Goal: Navigation & Orientation: Find specific page/section

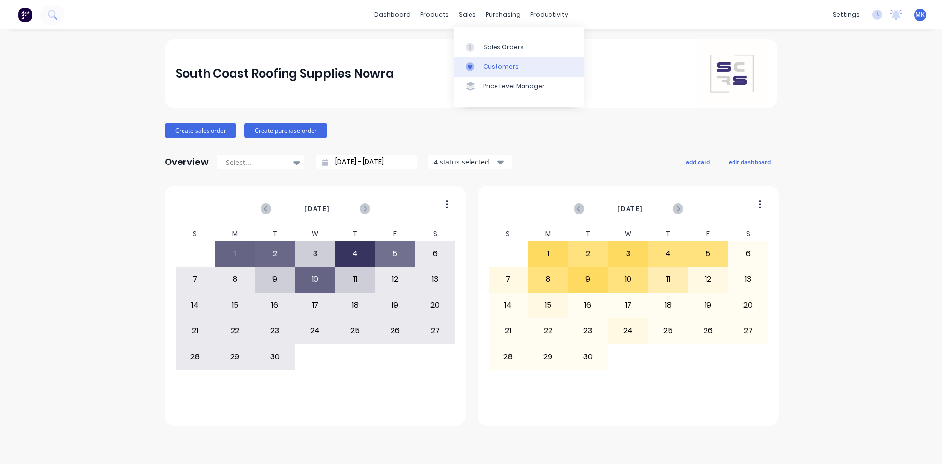
click at [492, 61] on link "Customers" at bounding box center [519, 67] width 130 height 20
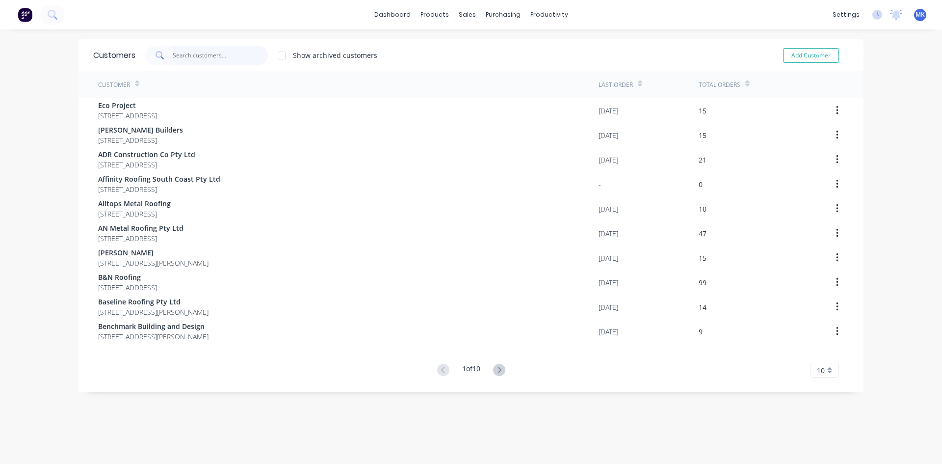
click at [237, 46] on input "text" at bounding box center [221, 56] width 96 height 20
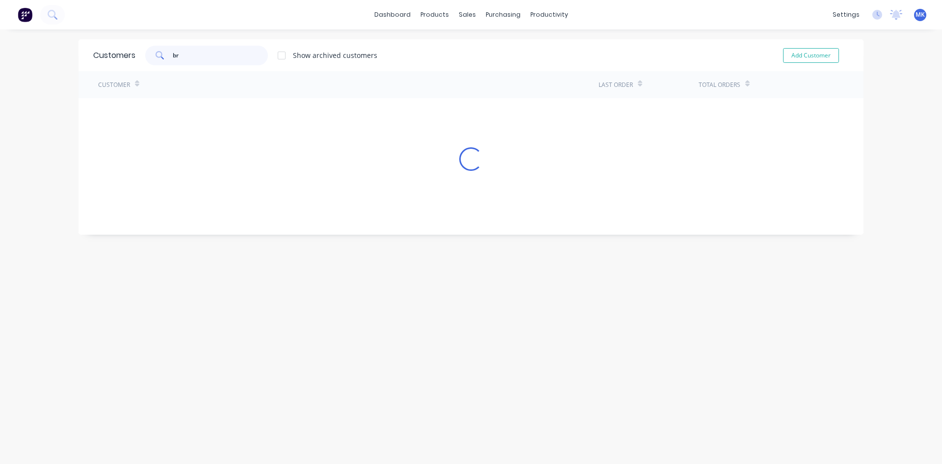
type input "b"
type input "s"
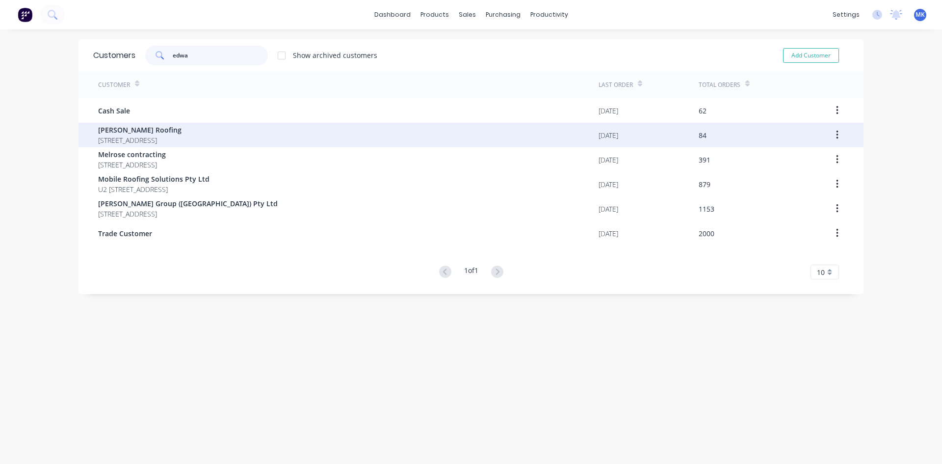
type input "edwa"
click at [635, 136] on div "[DATE]" at bounding box center [648, 135] width 100 height 25
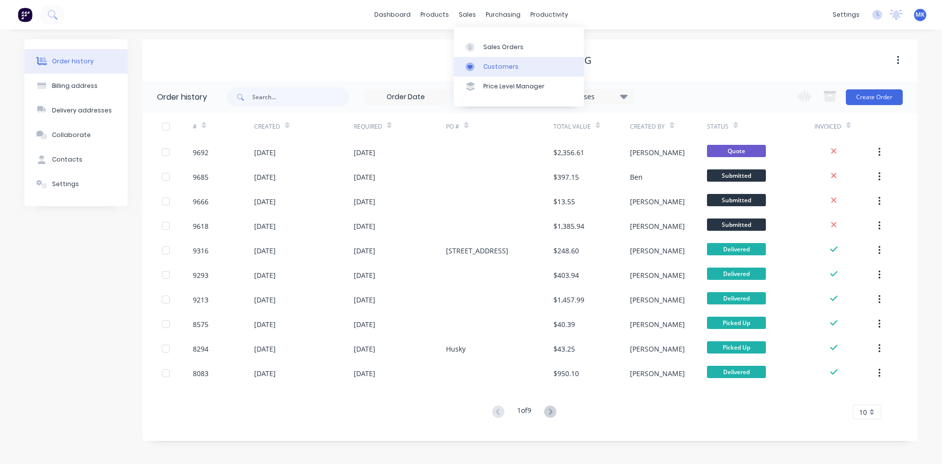
click at [485, 65] on div "Customers" at bounding box center [500, 66] width 35 height 9
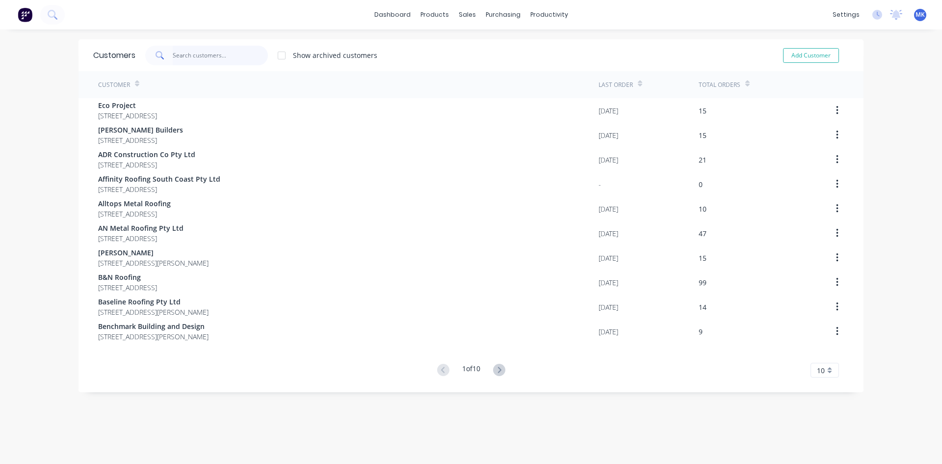
click at [237, 62] on input "text" at bounding box center [221, 56] width 96 height 20
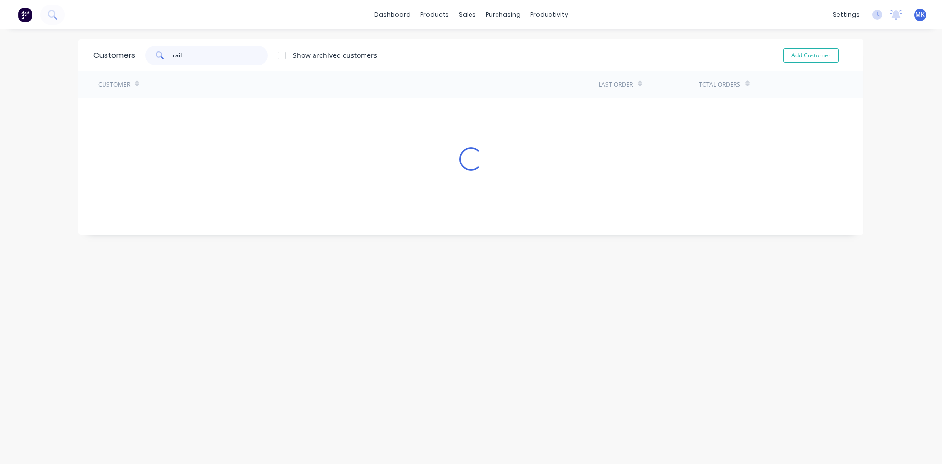
type input "rail"
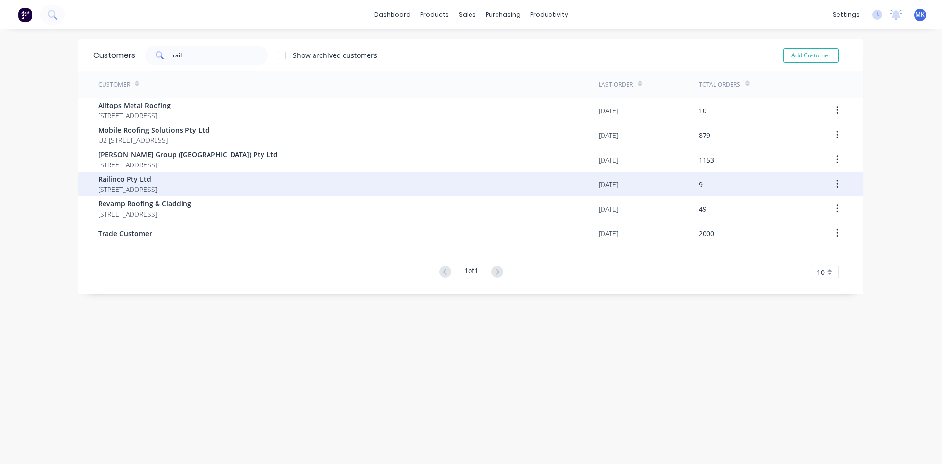
click at [157, 187] on span "[STREET_ADDRESS]" at bounding box center [127, 189] width 59 height 10
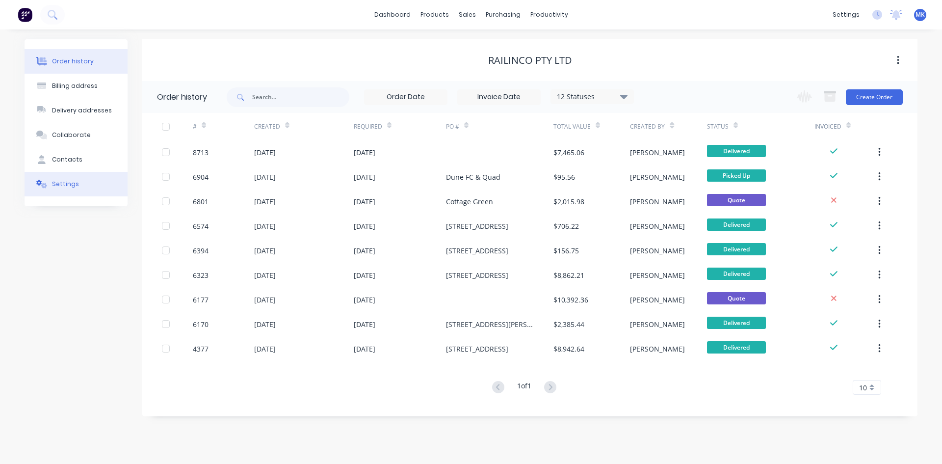
click at [74, 181] on div "Settings" at bounding box center [65, 184] width 27 height 9
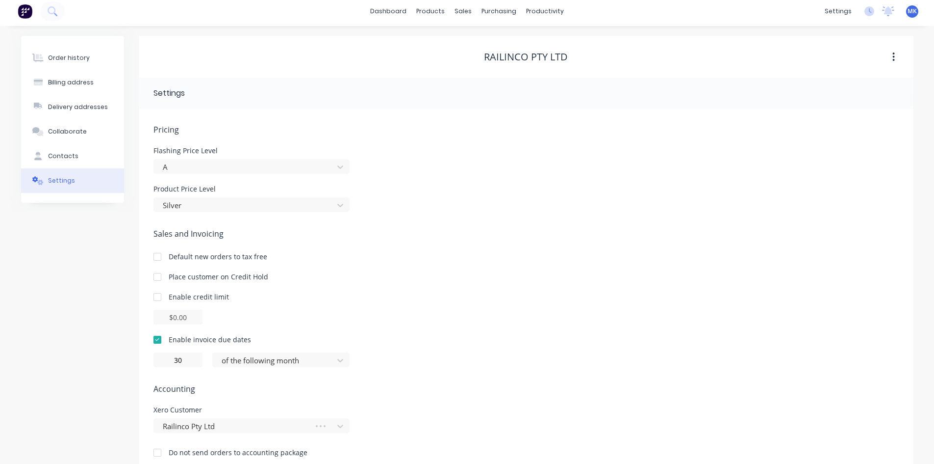
scroll to position [23, 0]
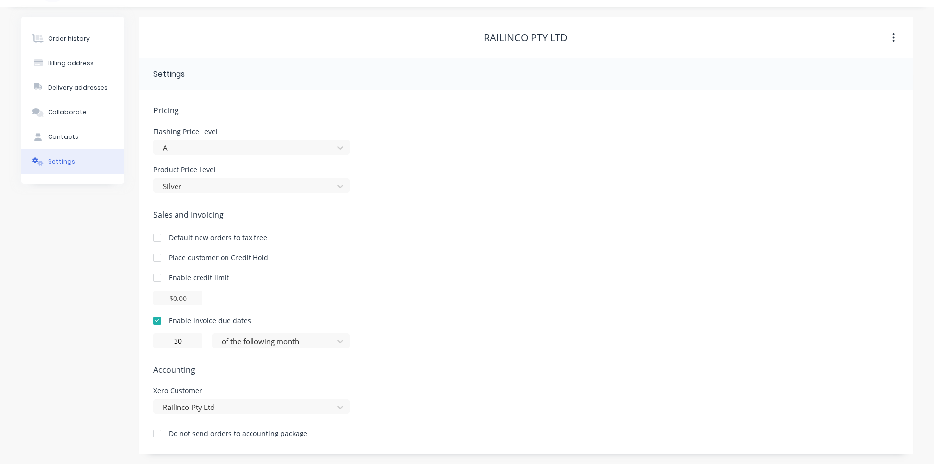
click at [158, 259] on div at bounding box center [158, 258] width 20 height 20
click at [85, 103] on button "Collaborate" at bounding box center [72, 112] width 103 height 25
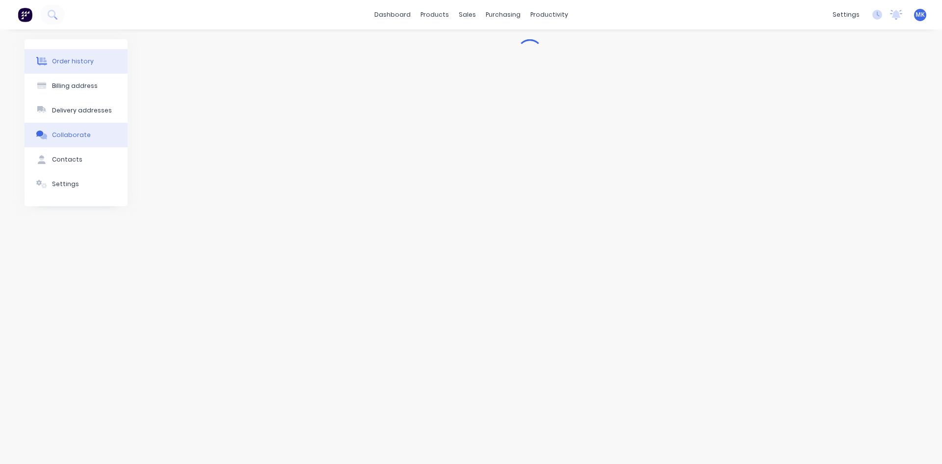
click at [82, 55] on button "Order history" at bounding box center [76, 61] width 103 height 25
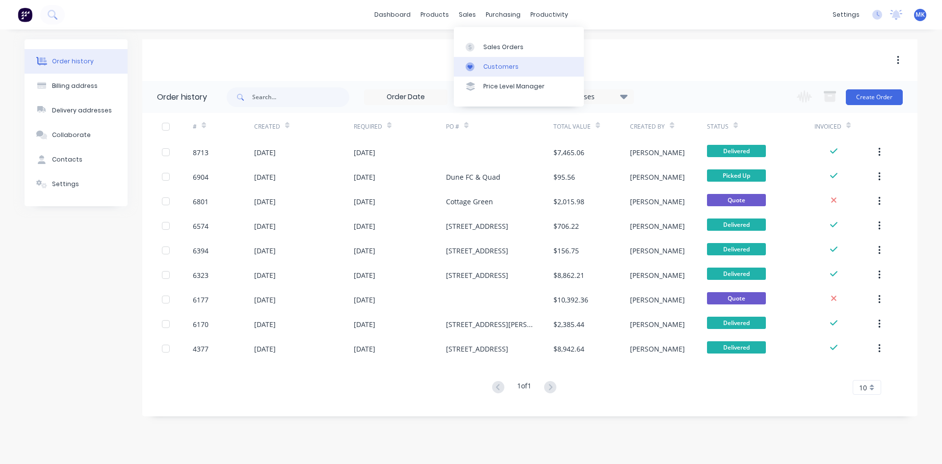
click at [485, 61] on link "Customers" at bounding box center [519, 67] width 130 height 20
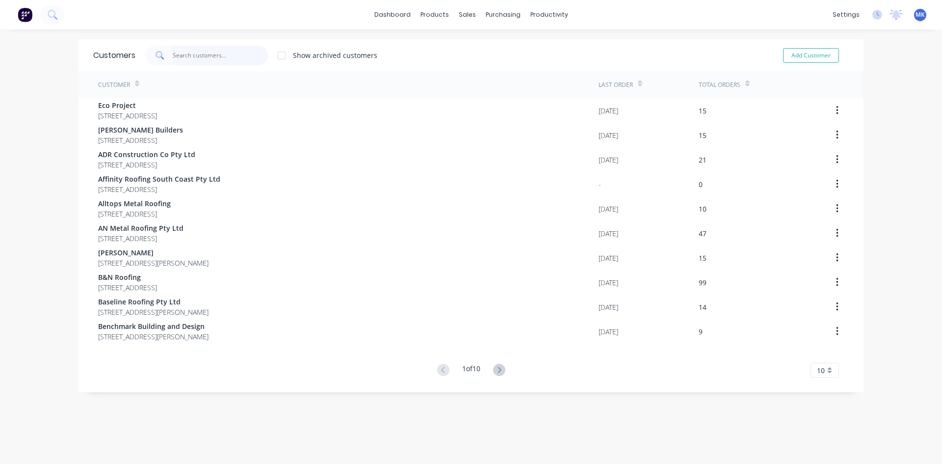
click at [181, 52] on input "text" at bounding box center [221, 56] width 96 height 20
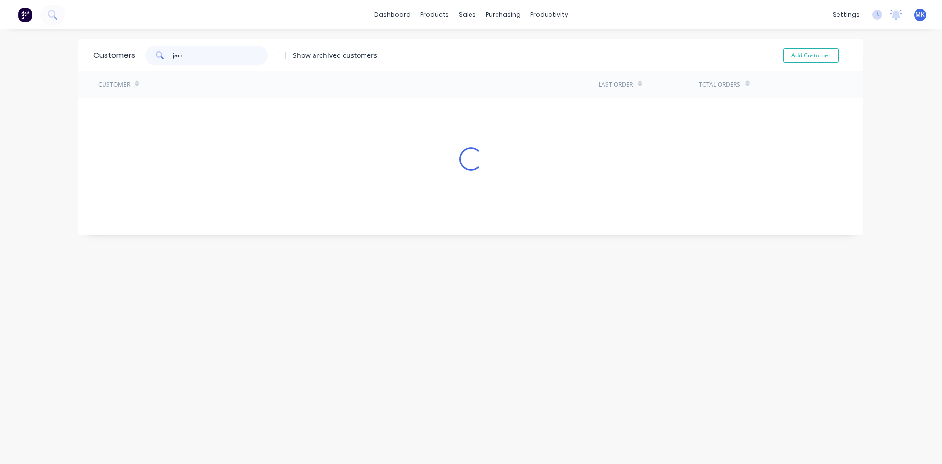
type input "jarr"
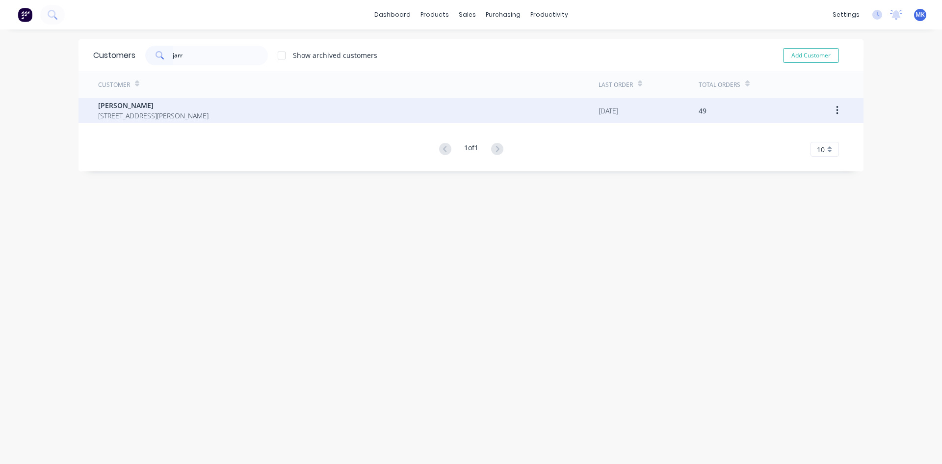
click at [208, 104] on span "[PERSON_NAME]" at bounding box center [153, 105] width 110 height 10
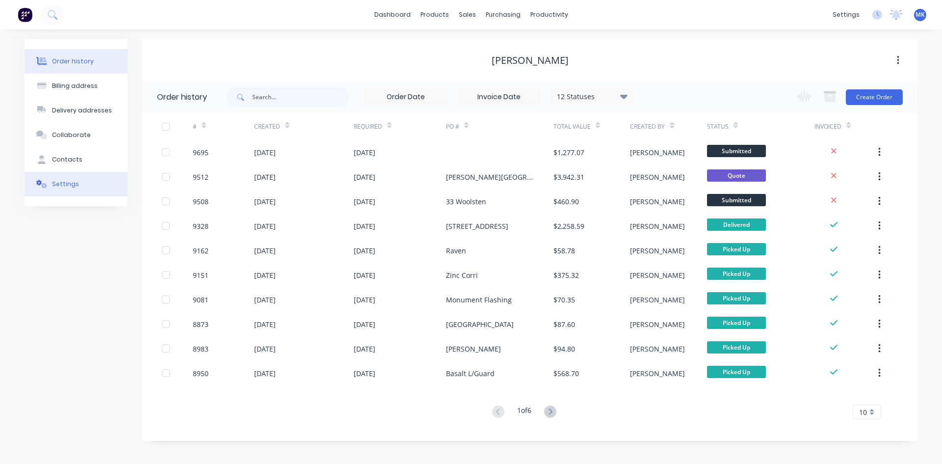
click at [93, 181] on button "Settings" at bounding box center [76, 184] width 103 height 25
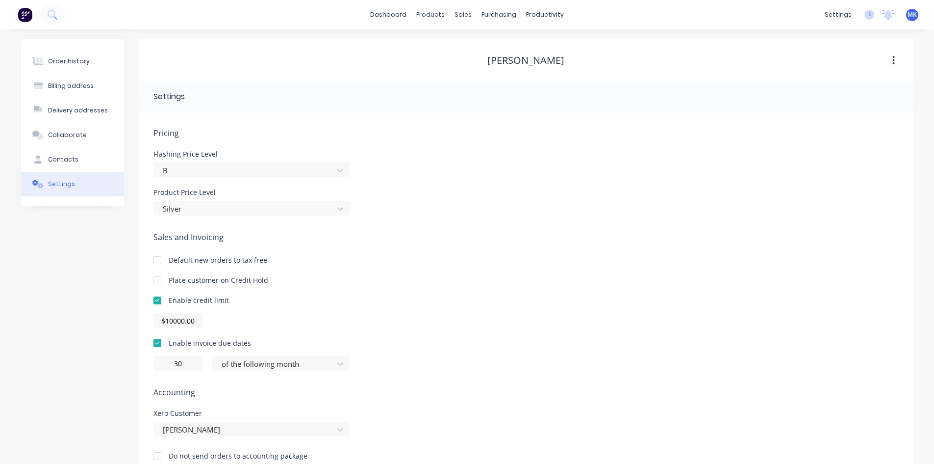
click at [161, 279] on div at bounding box center [158, 280] width 20 height 20
click at [90, 64] on button "Order history" at bounding box center [72, 61] width 103 height 25
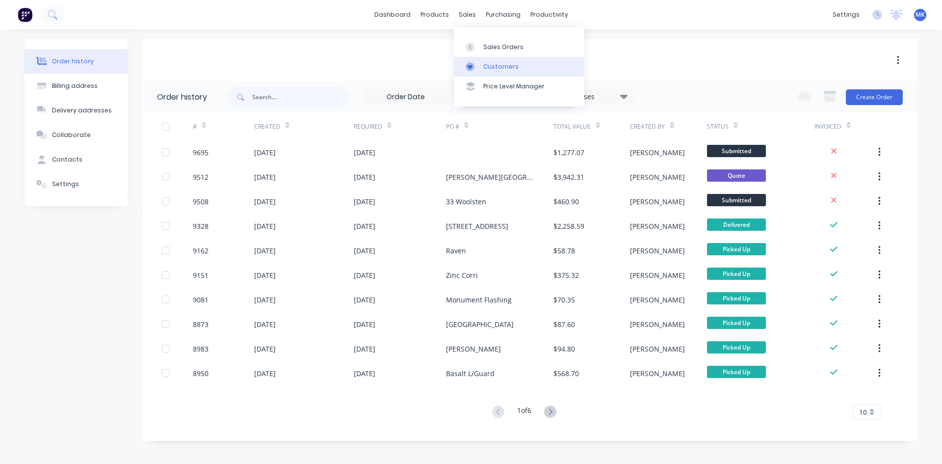
click at [480, 64] on link "Customers" at bounding box center [519, 67] width 130 height 20
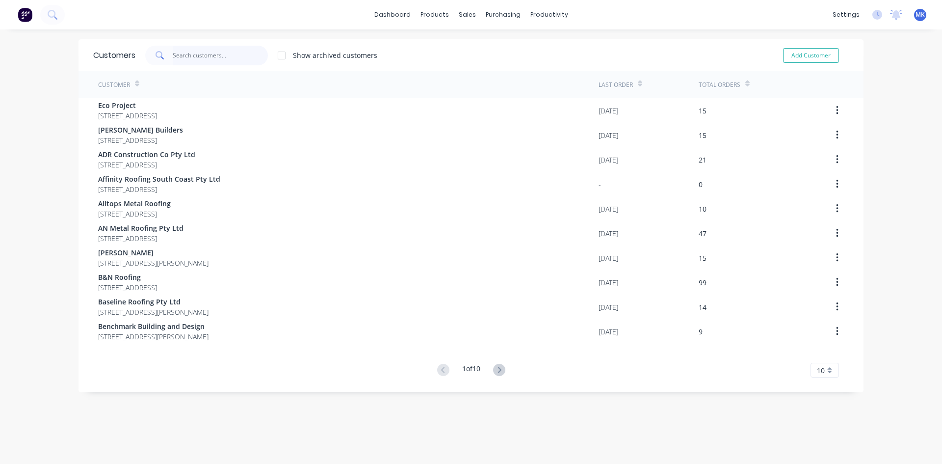
click at [247, 58] on input "text" at bounding box center [221, 56] width 96 height 20
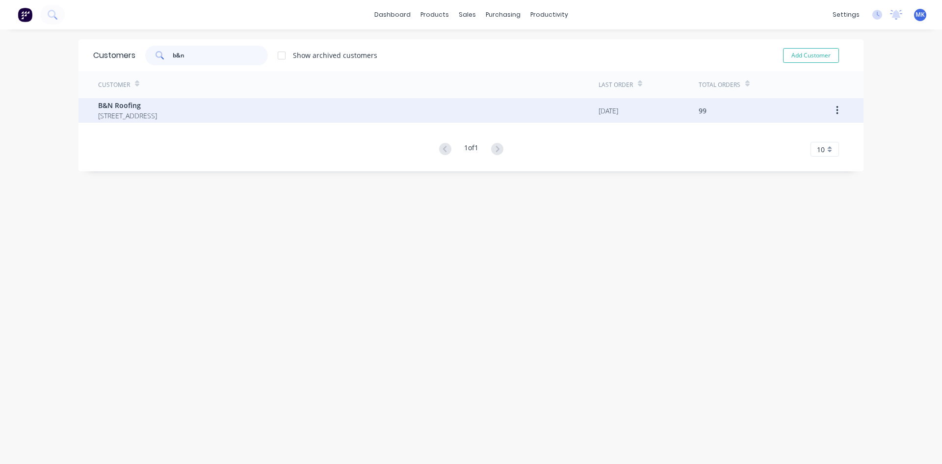
type input "b&n"
click at [250, 94] on div "Customer" at bounding box center [348, 84] width 500 height 27
click at [157, 107] on span "B&N Roofing" at bounding box center [127, 105] width 59 height 10
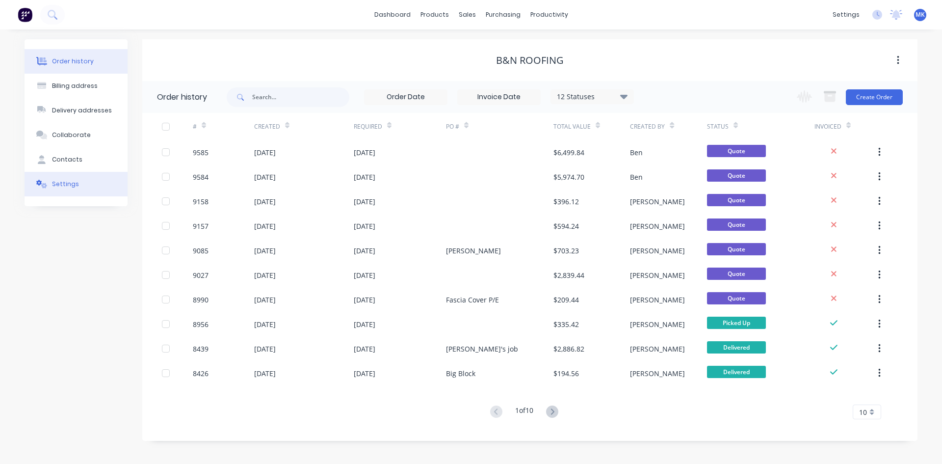
click at [68, 181] on div "Settings" at bounding box center [65, 184] width 27 height 9
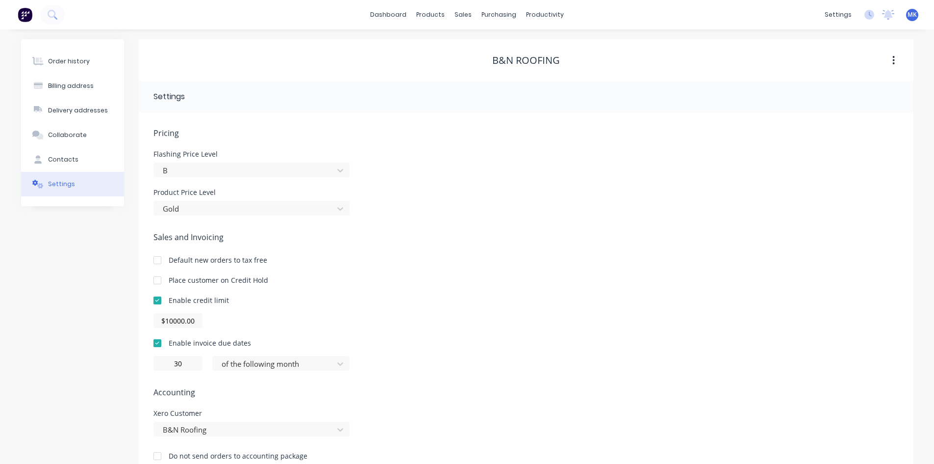
click at [156, 282] on div at bounding box center [158, 280] width 20 height 20
click at [72, 61] on div "Order history" at bounding box center [69, 61] width 42 height 9
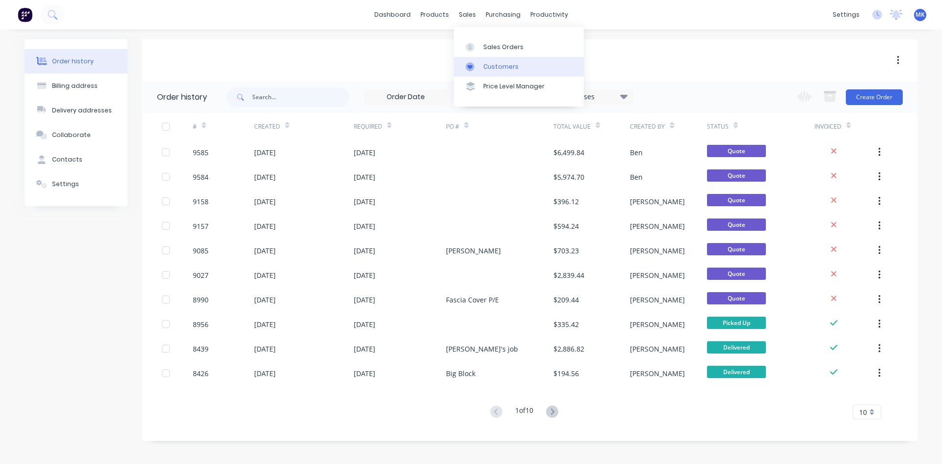
click at [483, 71] on div "Customers" at bounding box center [500, 66] width 35 height 9
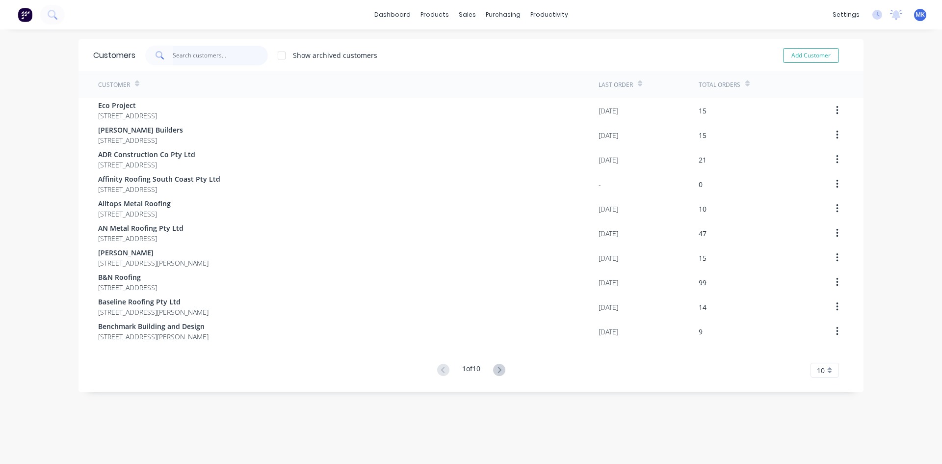
click at [185, 54] on input "text" at bounding box center [221, 56] width 96 height 20
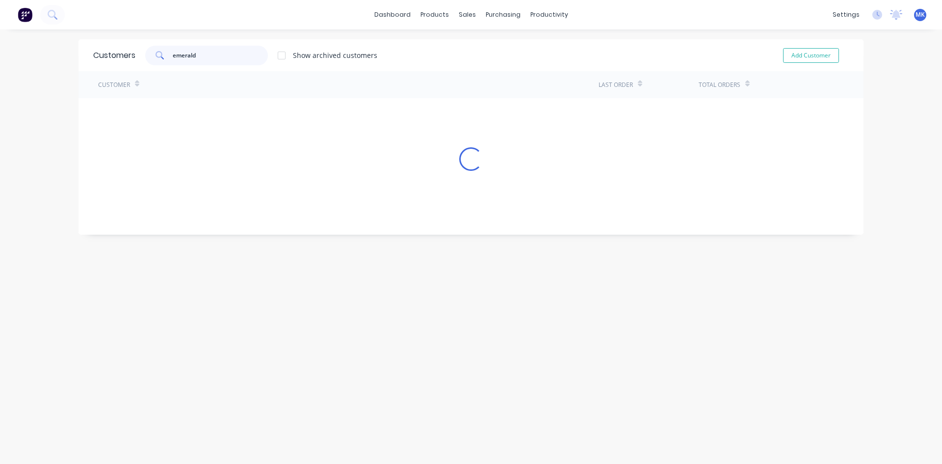
type input "emerald"
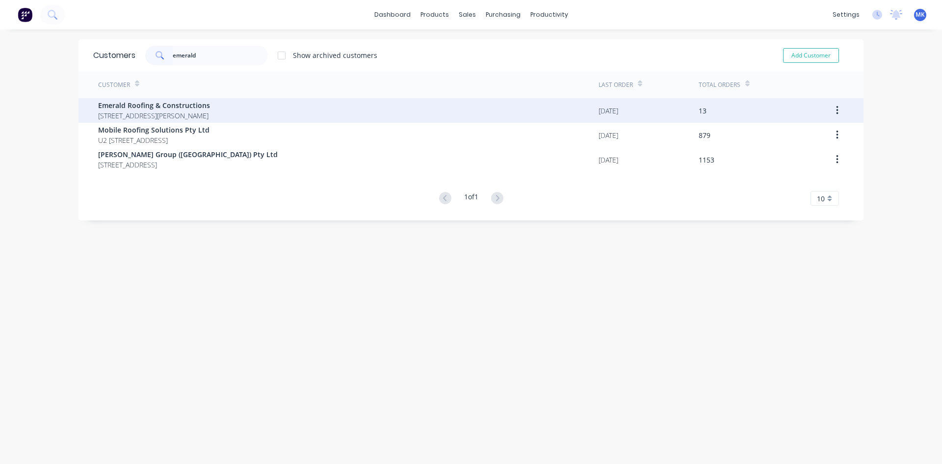
click at [205, 105] on span "Emerald Roofing & Constructions" at bounding box center [154, 105] width 112 height 10
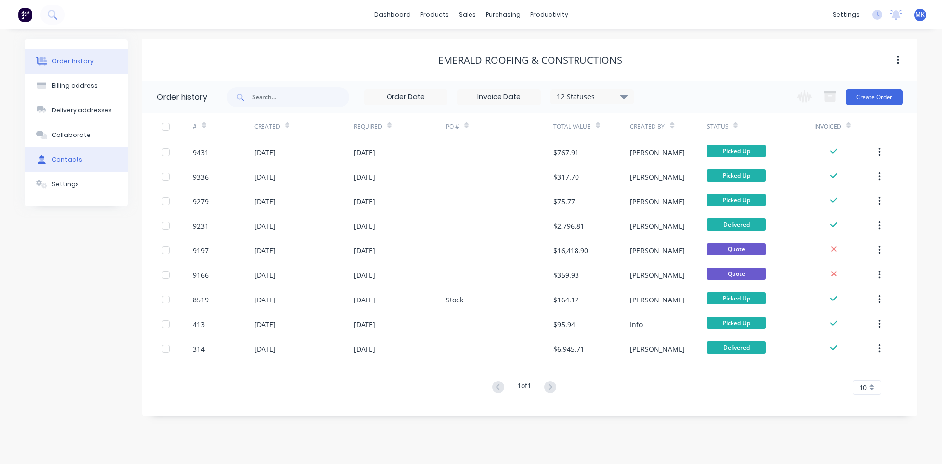
click at [95, 151] on button "Contacts" at bounding box center [76, 159] width 103 height 25
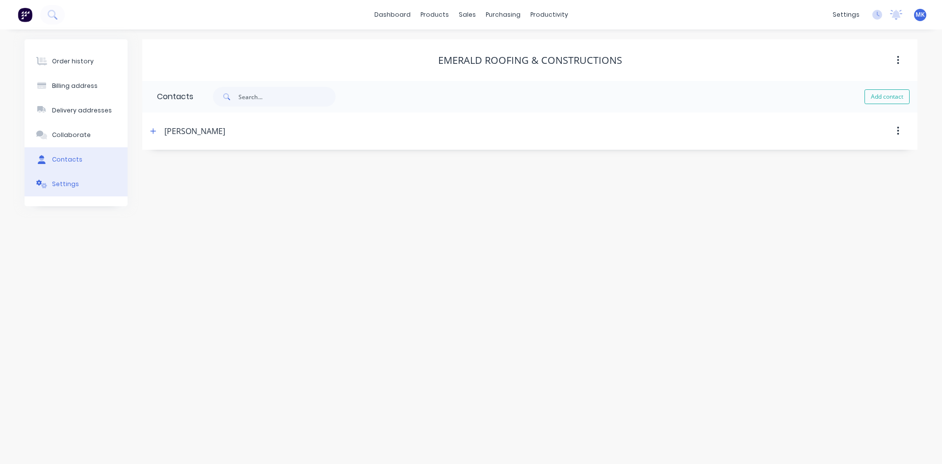
click at [52, 184] on div "Settings" at bounding box center [65, 184] width 27 height 9
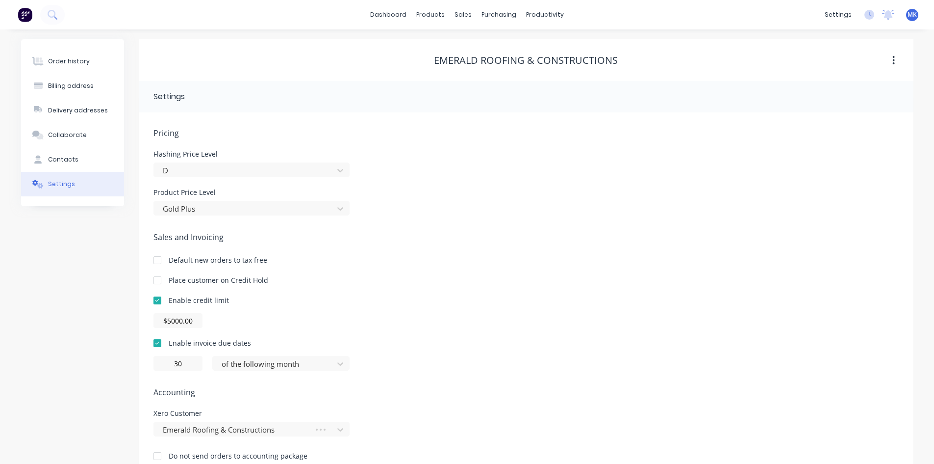
click at [156, 276] on div at bounding box center [158, 280] width 20 height 20
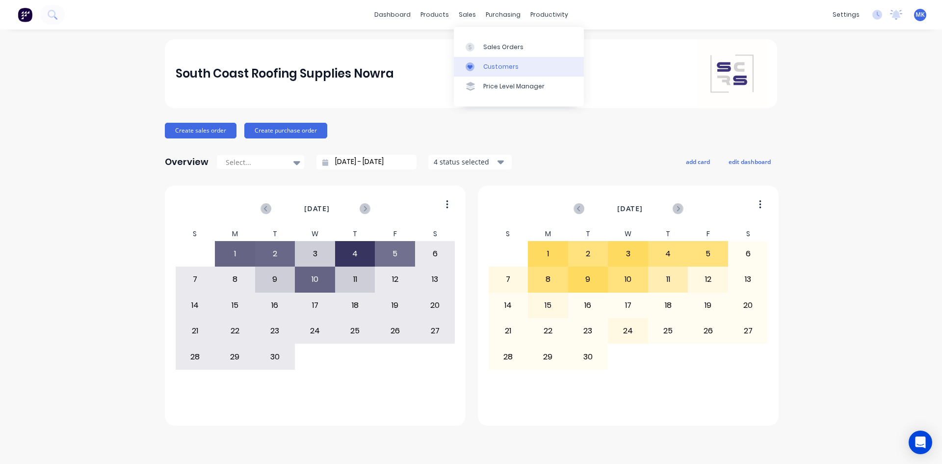
click at [478, 64] on div at bounding box center [472, 66] width 15 height 9
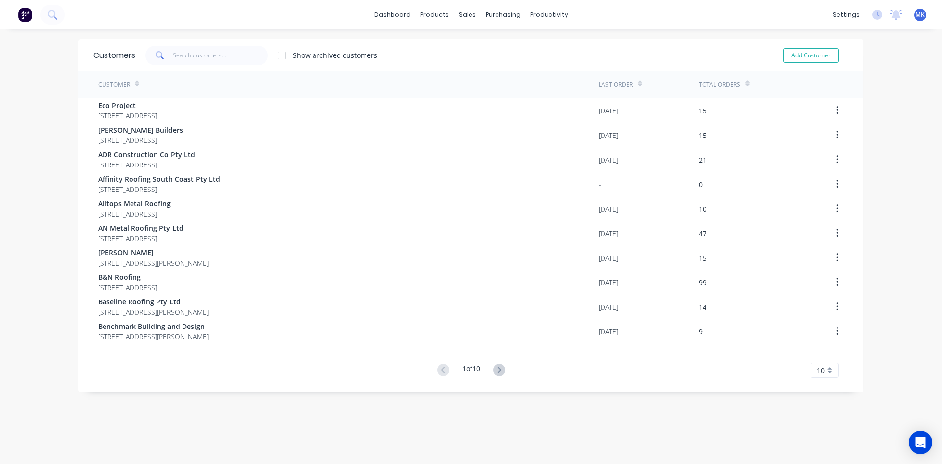
click at [231, 42] on div "Customers Show archived customers Add Customer" at bounding box center [470, 55] width 785 height 32
click at [231, 46] on input "text" at bounding box center [221, 56] width 96 height 20
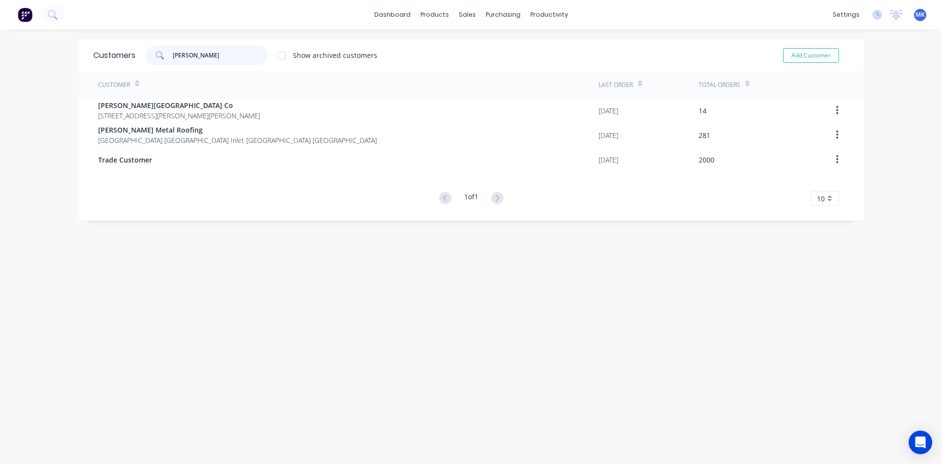
type input "brough"
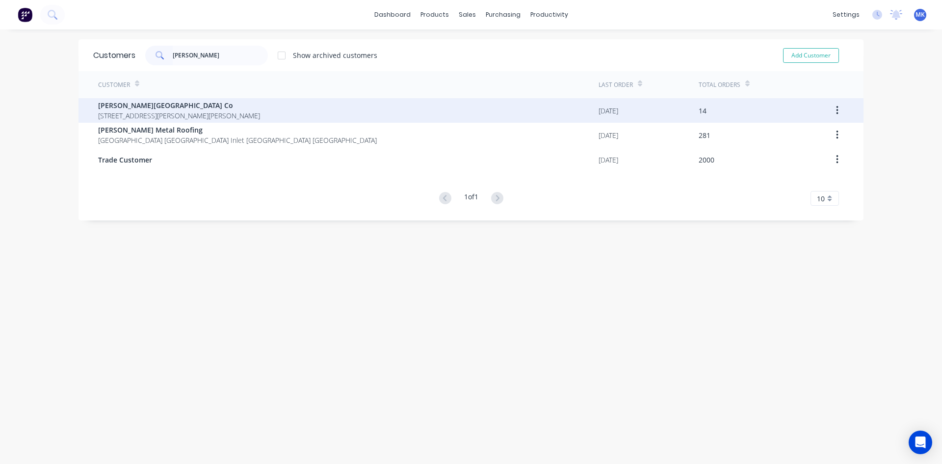
click at [200, 119] on span "295A Broughton Vale Rd Broughton Vale New South Wales Australia 2535" at bounding box center [179, 115] width 162 height 10
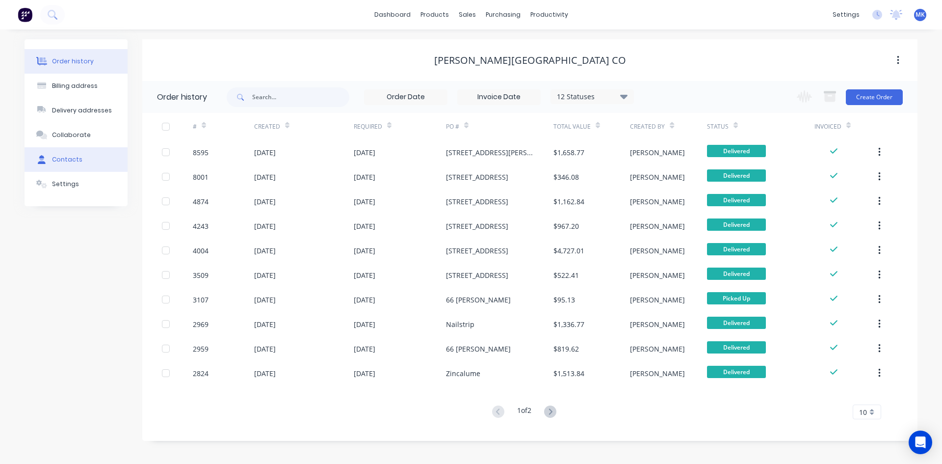
click at [72, 159] on div "Contacts" at bounding box center [67, 159] width 30 height 9
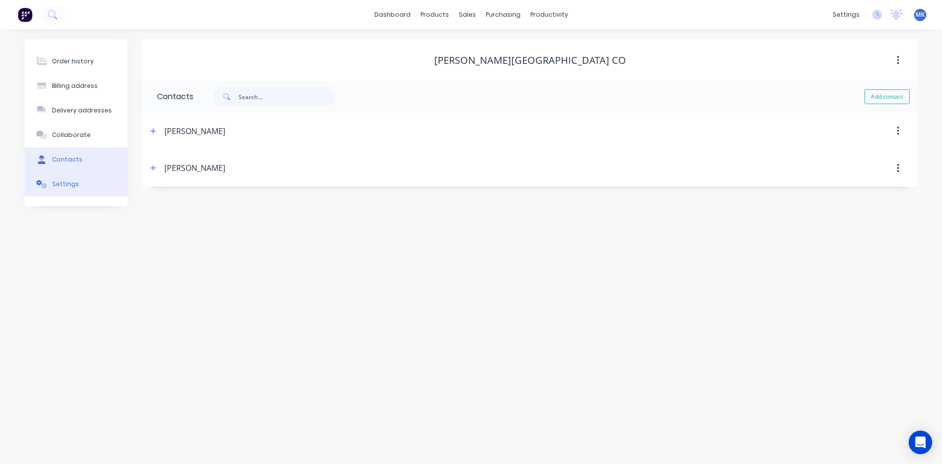
click at [75, 185] on div "Settings" at bounding box center [65, 184] width 27 height 9
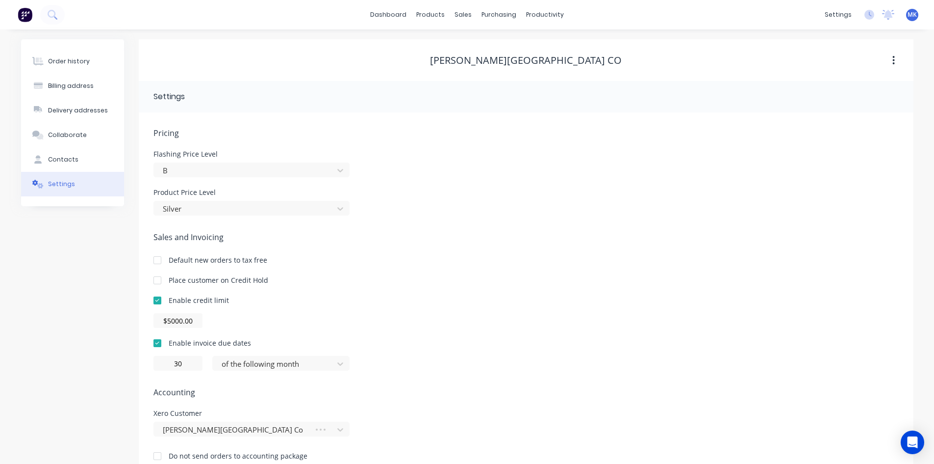
click at [157, 286] on div at bounding box center [158, 280] width 20 height 20
click at [156, 283] on div at bounding box center [158, 280] width 20 height 20
click at [152, 277] on div at bounding box center [158, 280] width 20 height 20
click at [76, 68] on button "Order history" at bounding box center [72, 61] width 103 height 25
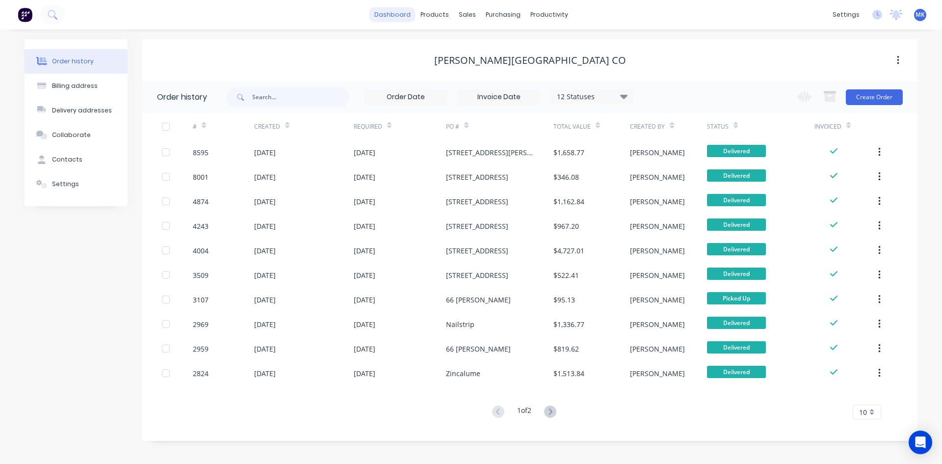
click at [401, 19] on link "dashboard" at bounding box center [392, 14] width 46 height 15
